Goal: Information Seeking & Learning: Learn about a topic

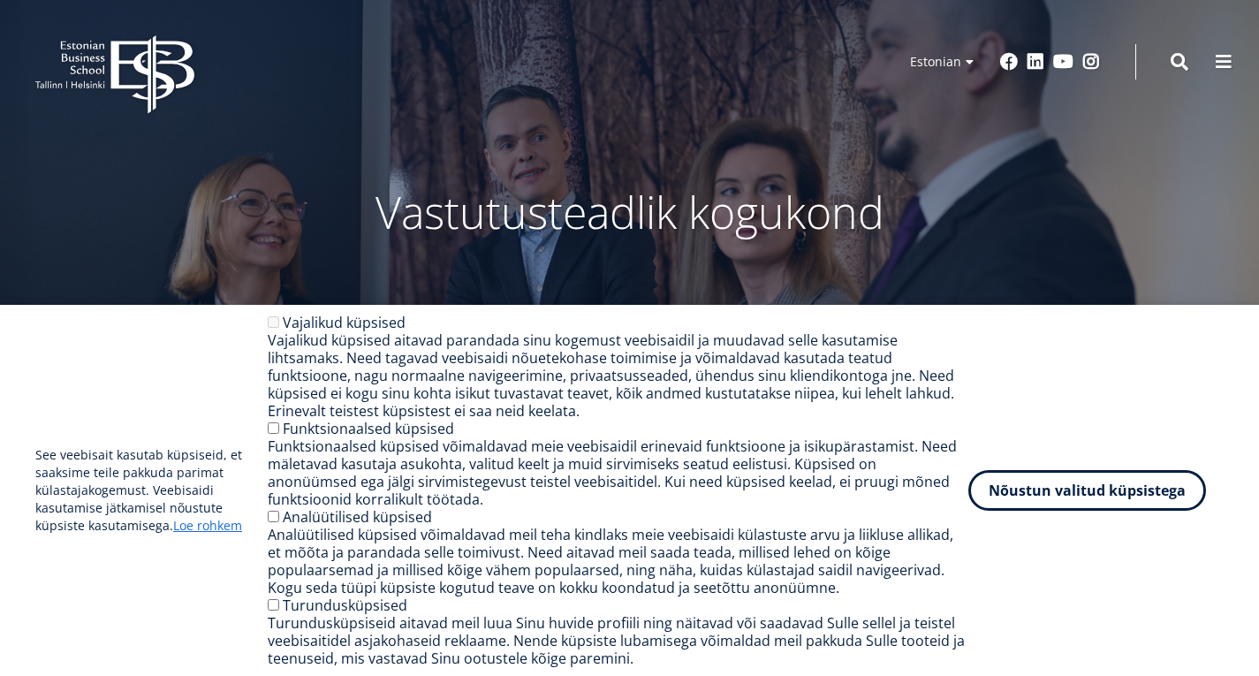
click at [1070, 496] on button "Nõustun valitud küpsistega" at bounding box center [1088, 490] width 238 height 41
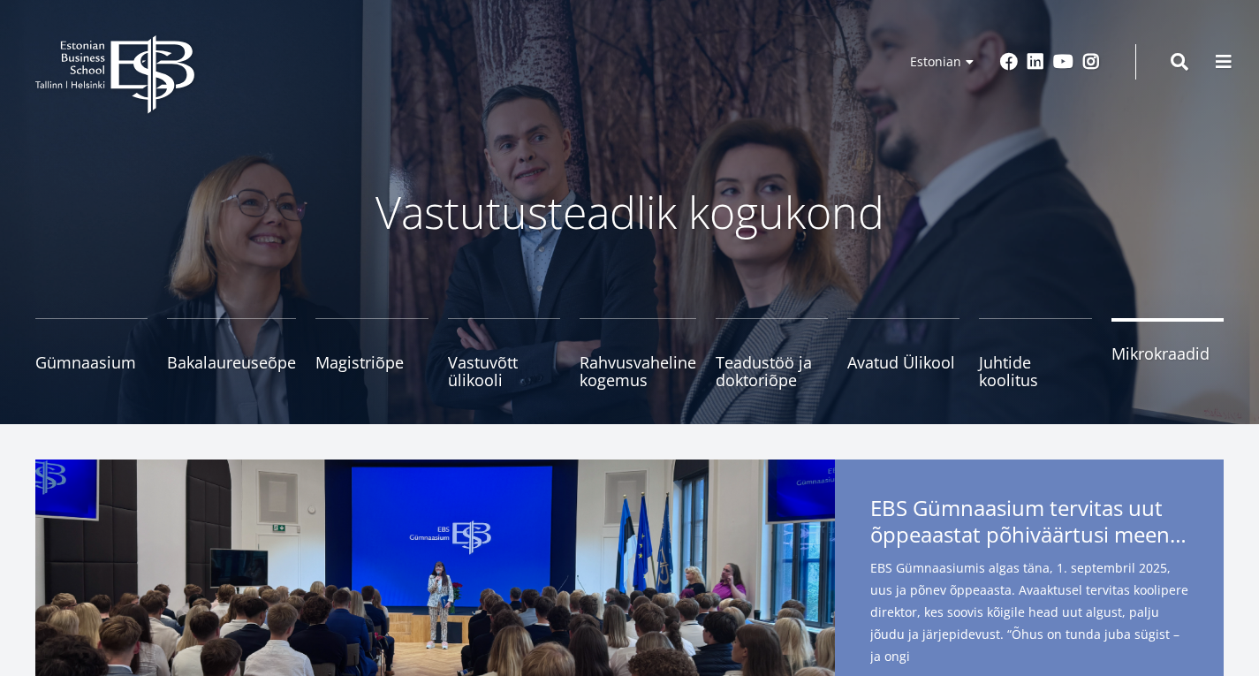
click at [1112, 360] on span "Mikrokraadid" at bounding box center [1168, 354] width 112 height 18
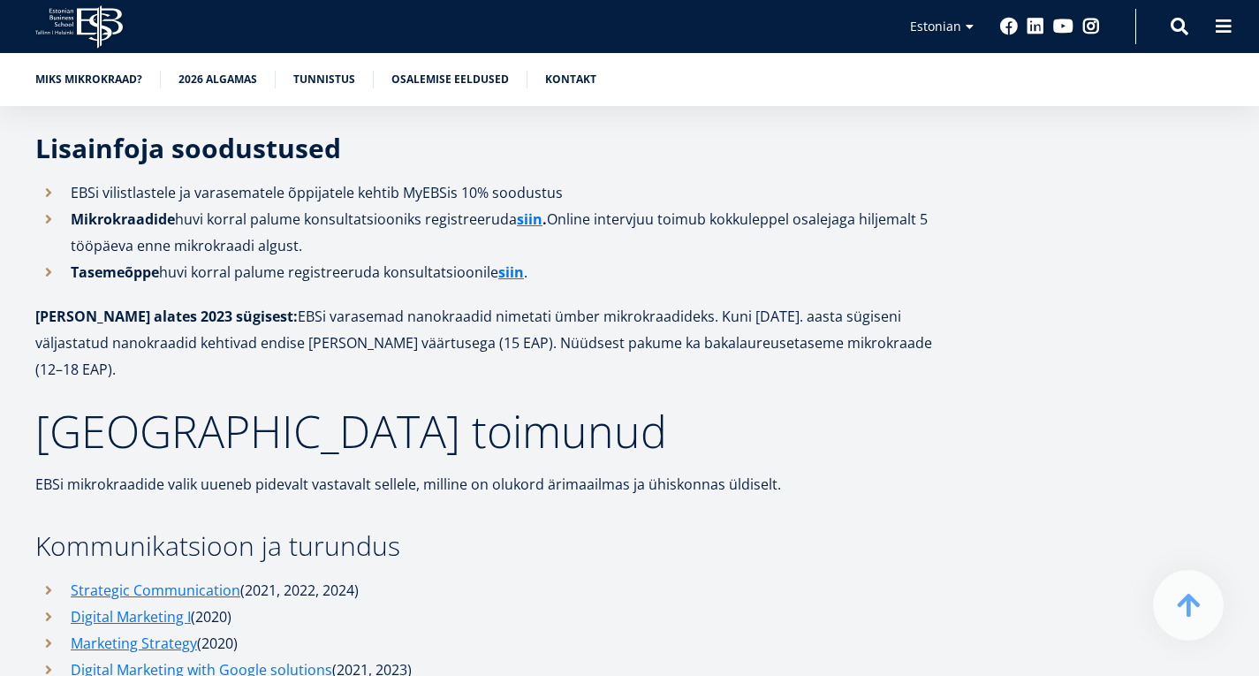
scroll to position [4772, 0]
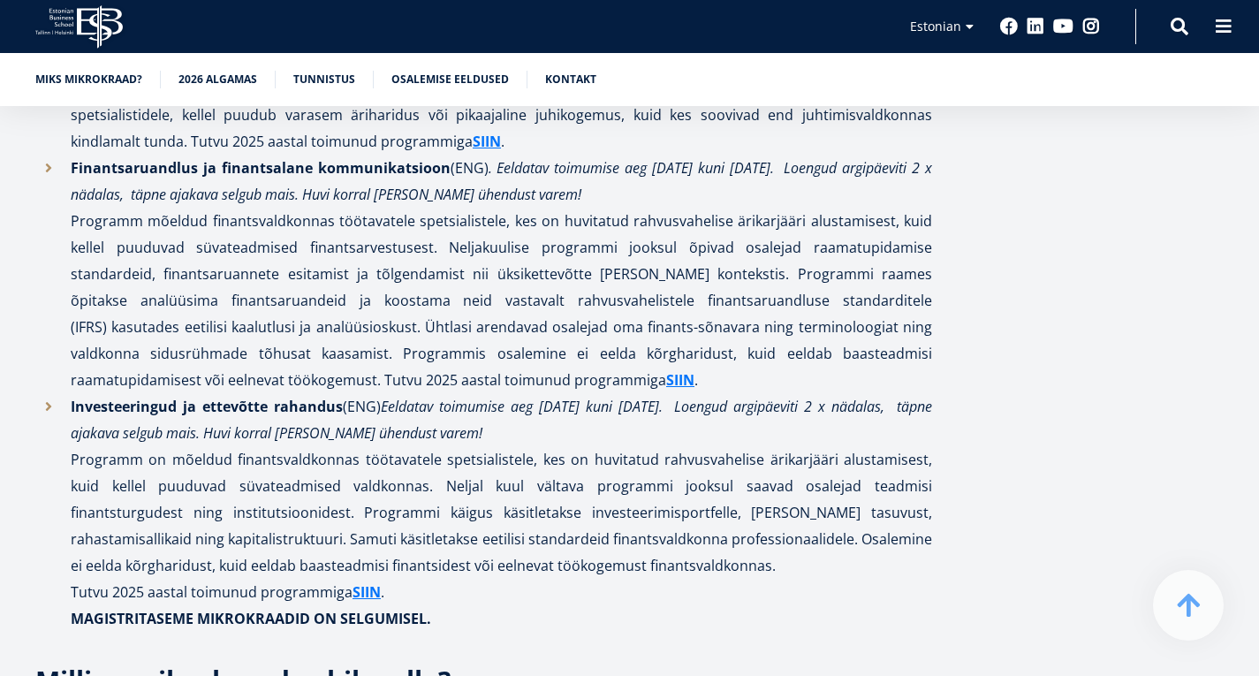
scroll to position [3977, 0]
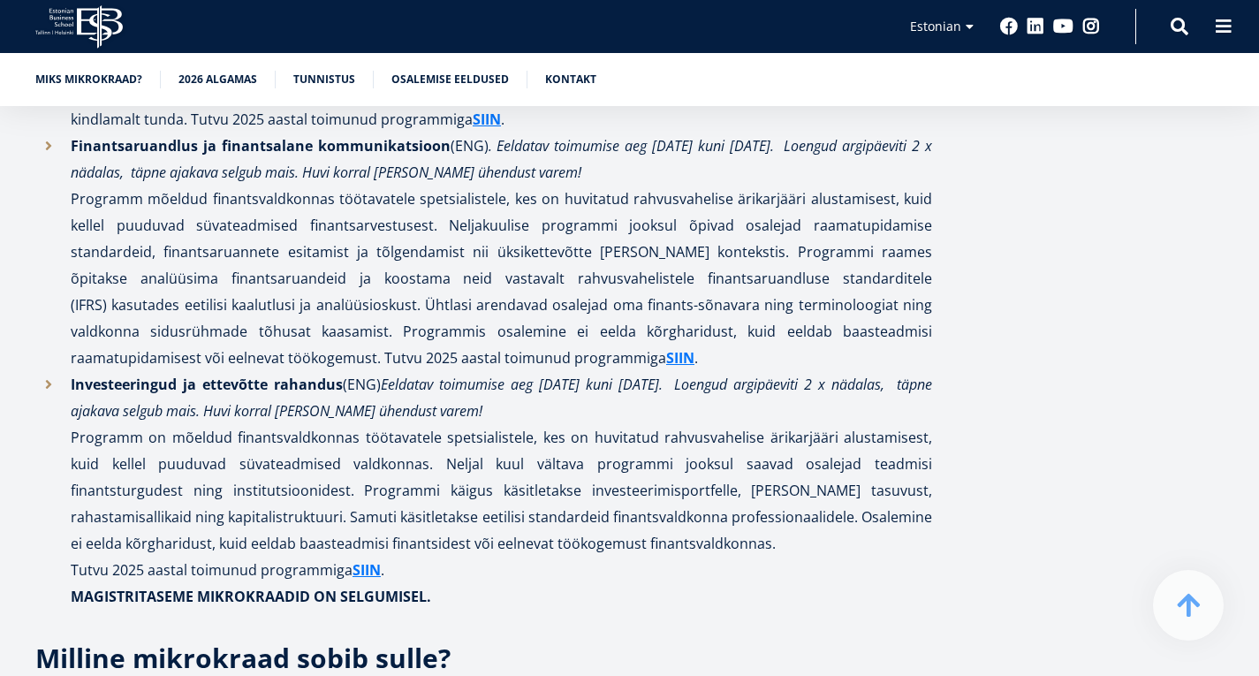
click at [733, 182] on em ". Eeldatav toimumise aeg [DATE] kuni [DATE]. Loengud argipäeviti 2 x nädalas, t…" at bounding box center [502, 159] width 862 height 46
drag, startPoint x: 163, startPoint y: 452, endPoint x: 730, endPoint y: 451, distance: 566.5
click at [730, 182] on em ". Eeldatav toimumise aeg [DATE] kuni [DATE]. Loengud argipäeviti 2 x nädalas, t…" at bounding box center [502, 159] width 862 height 46
click at [605, 371] on li "Finantsaruandlus ja finantsalane kommunikatsioon (ENG) . Eeldatav toimumise aeg…" at bounding box center [483, 252] width 897 height 239
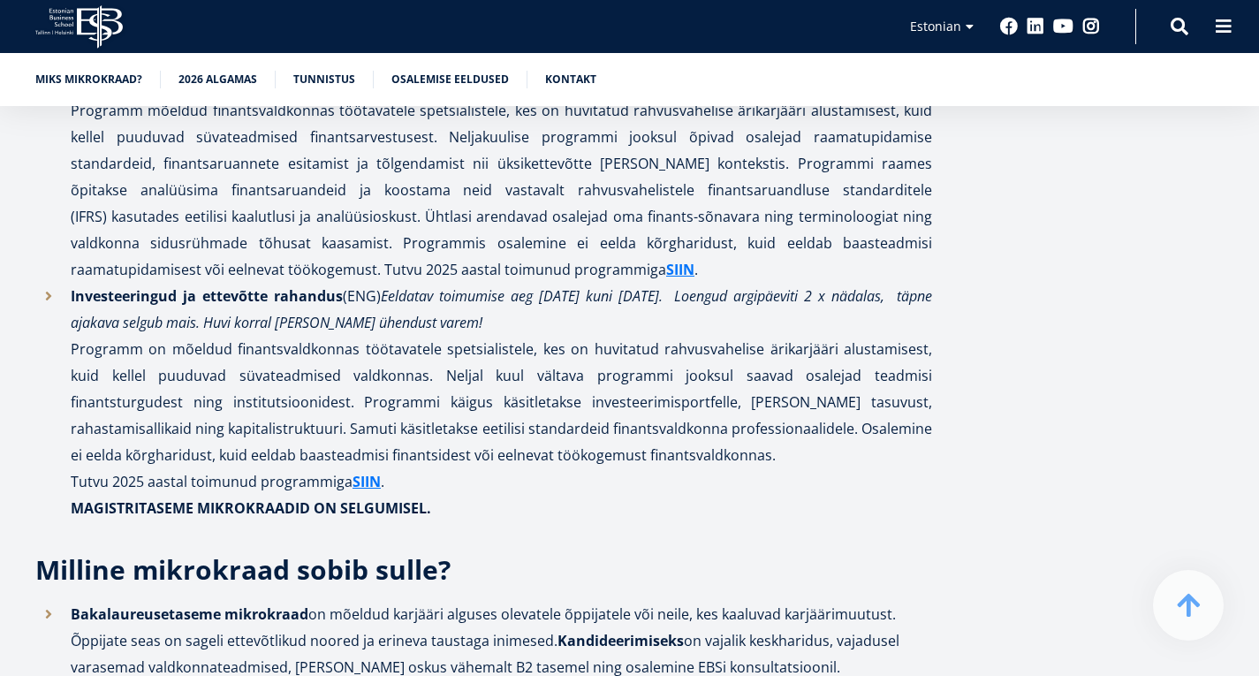
scroll to position [4242, 0]
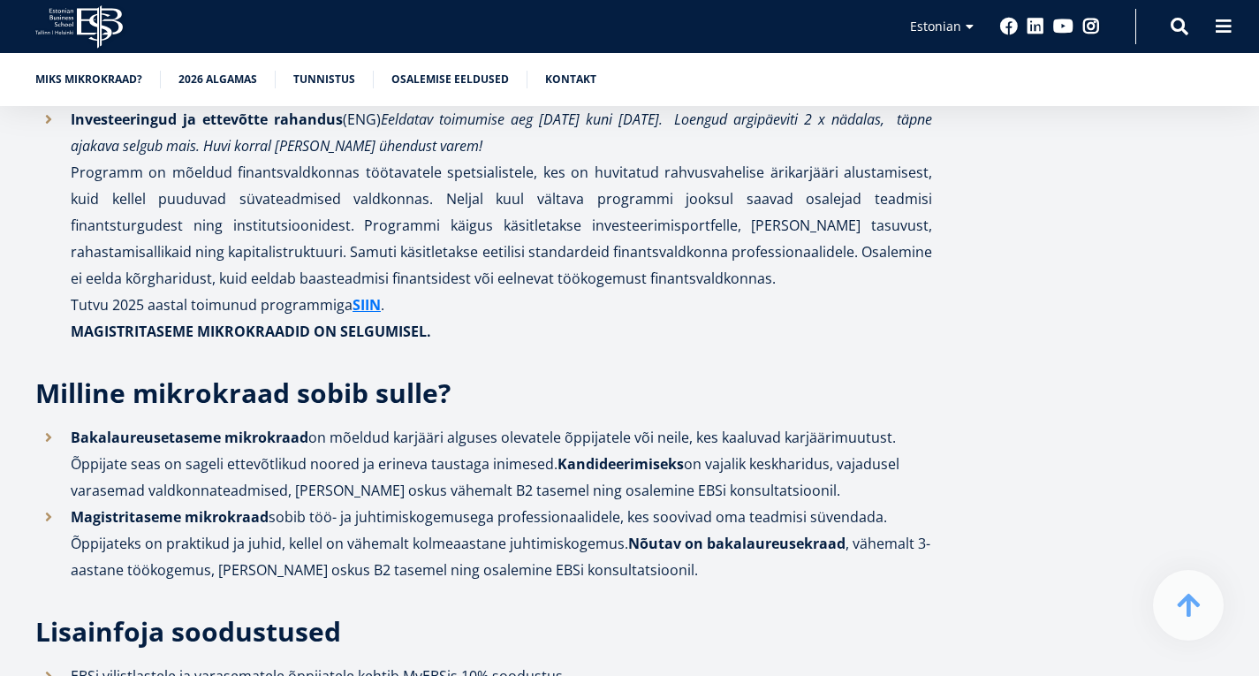
click at [666, 103] on strong "SIIN" at bounding box center [680, 92] width 28 height 19
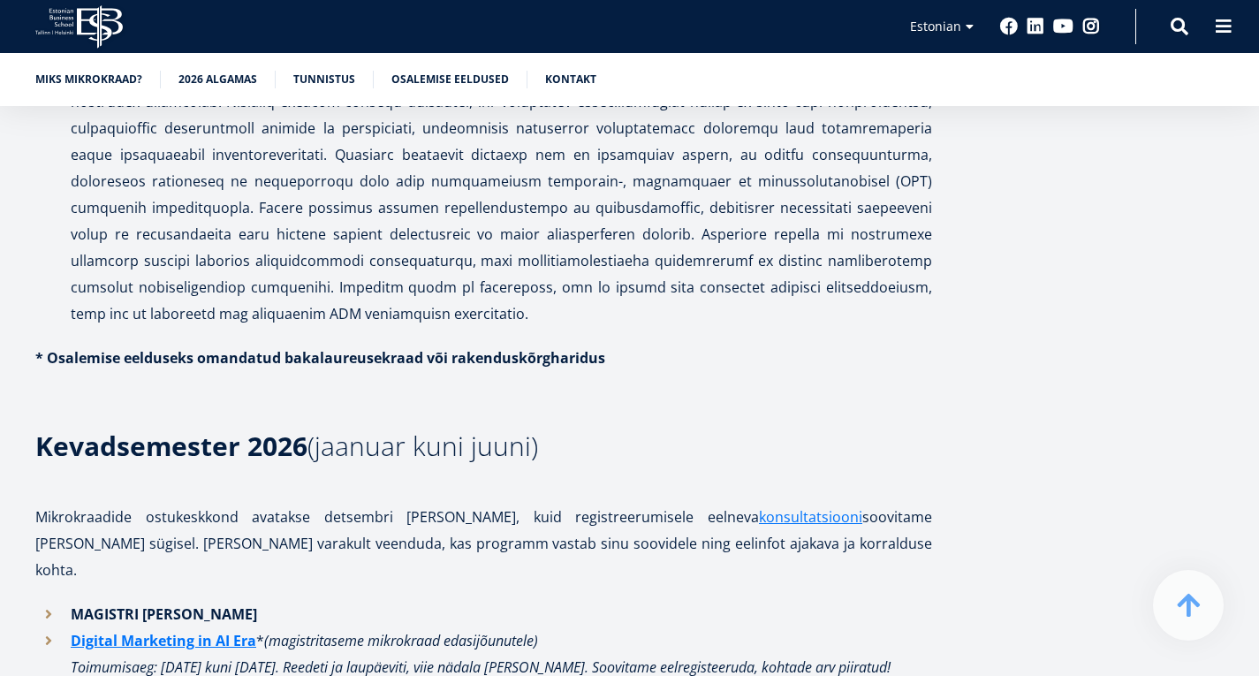
scroll to position [0, 0]
